Goal: Information Seeking & Learning: Learn about a topic

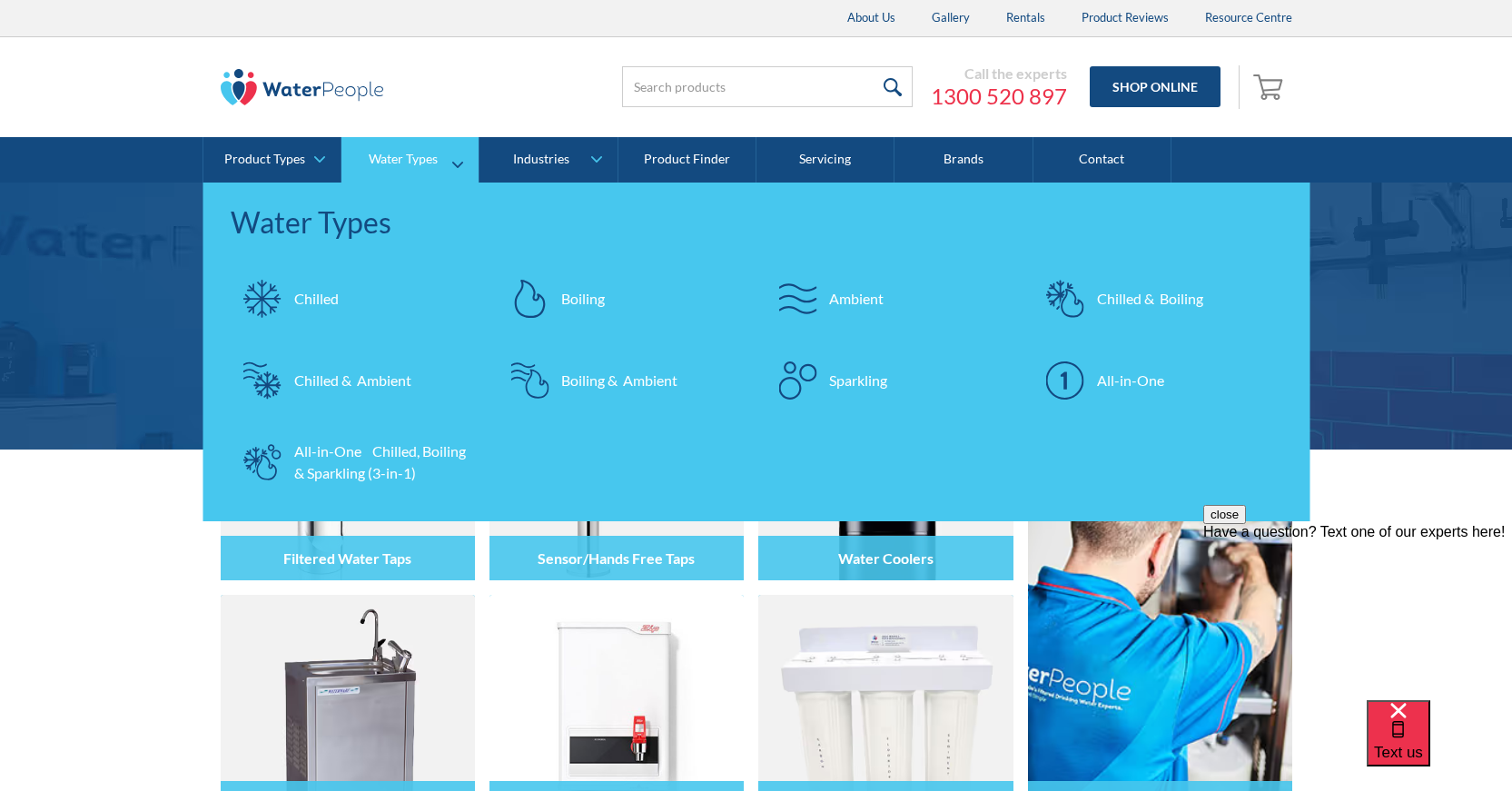
click at [845, 379] on div "Sparkling" at bounding box center [858, 380] width 58 height 22
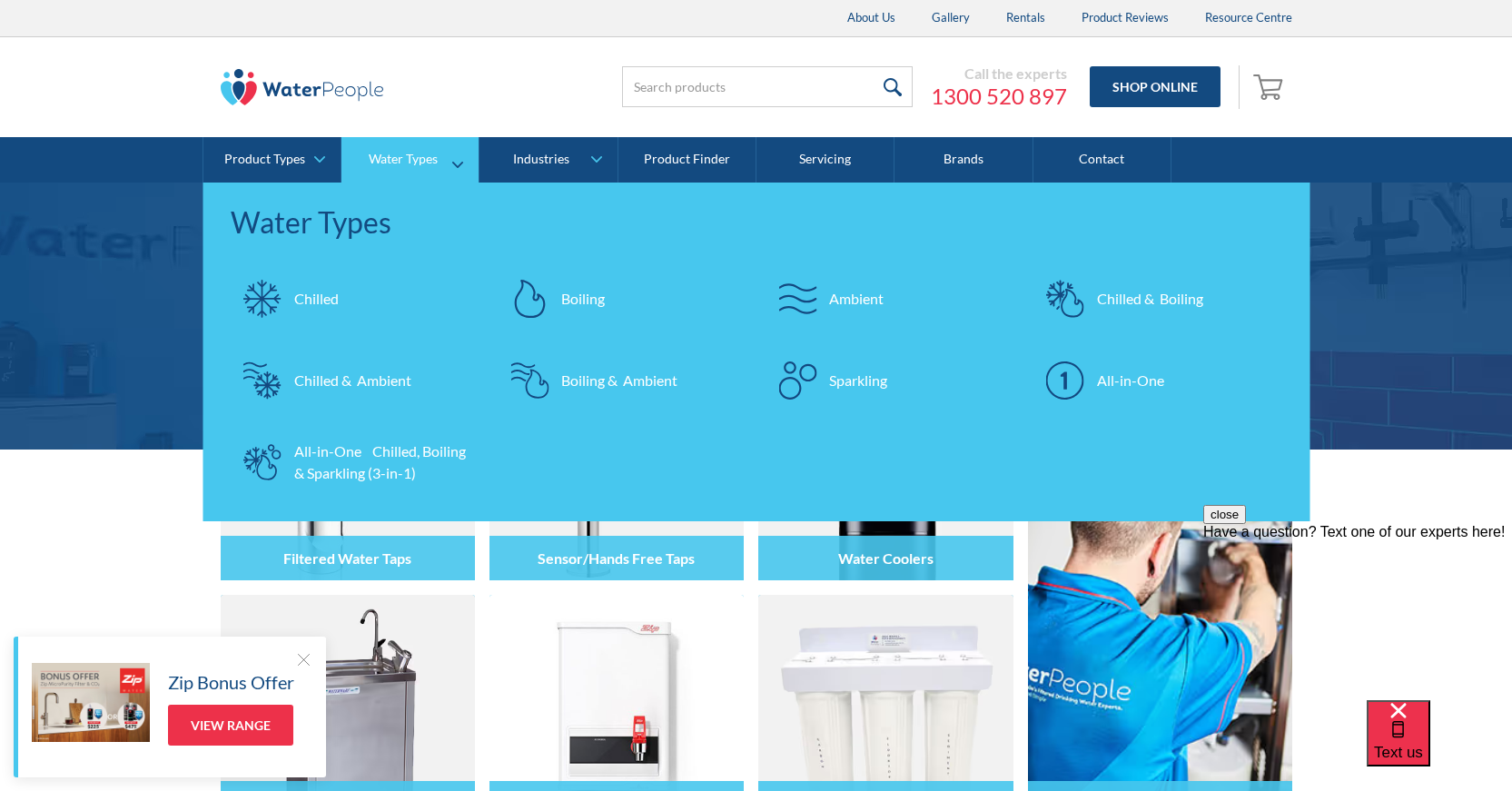
click at [369, 457] on div "All-in-One Chilled, Boiling & Sparkling (3-in-1)" at bounding box center [382, 462] width 177 height 43
